Goal: Information Seeking & Learning: Learn about a topic

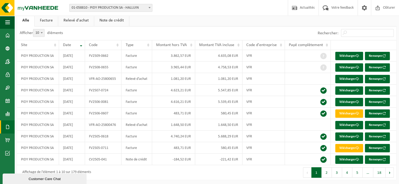
scroll to position [28, 0]
click at [6, 114] on span at bounding box center [7, 114] width 5 height 13
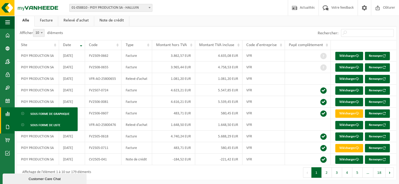
click at [6, 117] on span at bounding box center [7, 114] width 5 height 13
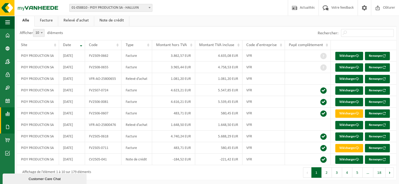
click at [7, 117] on span at bounding box center [7, 114] width 5 height 13
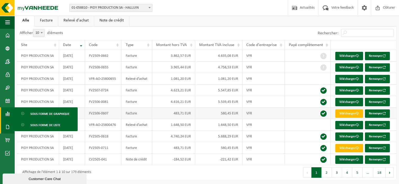
click at [33, 115] on span "Sous forme de graphique" at bounding box center [49, 114] width 39 height 10
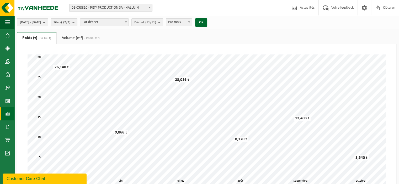
click at [41, 23] on span "2025-05-01 - 2025-10-07" at bounding box center [30, 23] width 21 height 8
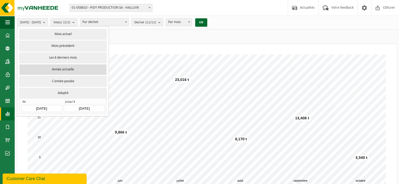
click at [76, 70] on button "Année actuelle" at bounding box center [62, 70] width 87 height 10
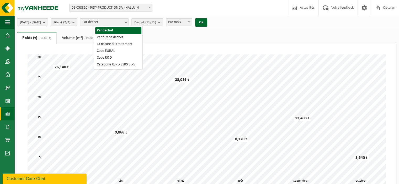
click at [129, 23] on span "Par déchet" at bounding box center [104, 22] width 48 height 7
click at [171, 34] on ul "Poids (t) (84,140 t) Volume (m³) (19,800 m³)" at bounding box center [206, 38] width 379 height 12
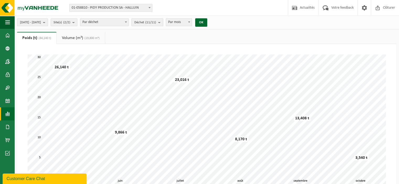
click at [163, 24] on b "submit" at bounding box center [160, 22] width 5 height 7
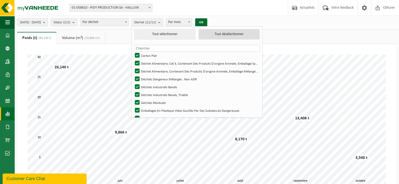
click at [244, 39] on button "Tout désélectionner" at bounding box center [229, 34] width 61 height 10
checkbox input "false"
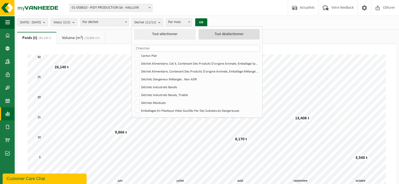
checkbox input "false"
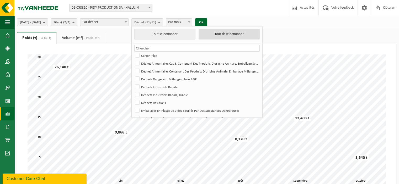
checkbox input "false"
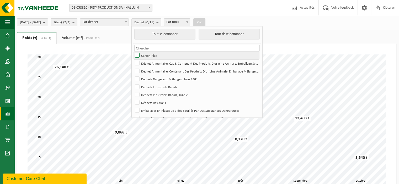
click at [162, 55] on label "Carton Plat" at bounding box center [196, 56] width 125 height 8
click at [133, 52] on input "Carton Plat" at bounding box center [133, 51] width 0 height 0
checkbox input "true"
click at [205, 22] on button "OK" at bounding box center [199, 22] width 12 height 8
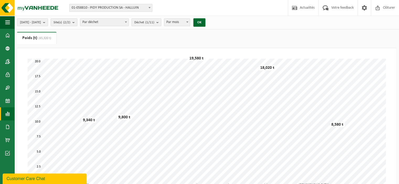
click at [190, 24] on span "Par mois" at bounding box center [177, 22] width 26 height 7
click at [205, 20] on button "OK" at bounding box center [199, 22] width 12 height 8
click at [182, 23] on span "Par an" at bounding box center [177, 22] width 26 height 7
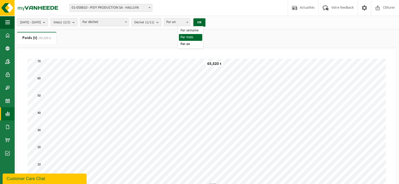
select select "2"
click at [205, 20] on button "OK" at bounding box center [199, 22] width 12 height 8
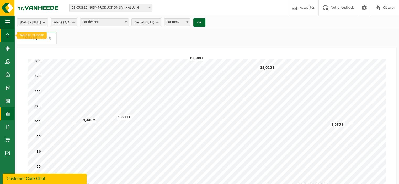
click at [8, 34] on span at bounding box center [7, 35] width 5 height 13
